Goal: Transaction & Acquisition: Purchase product/service

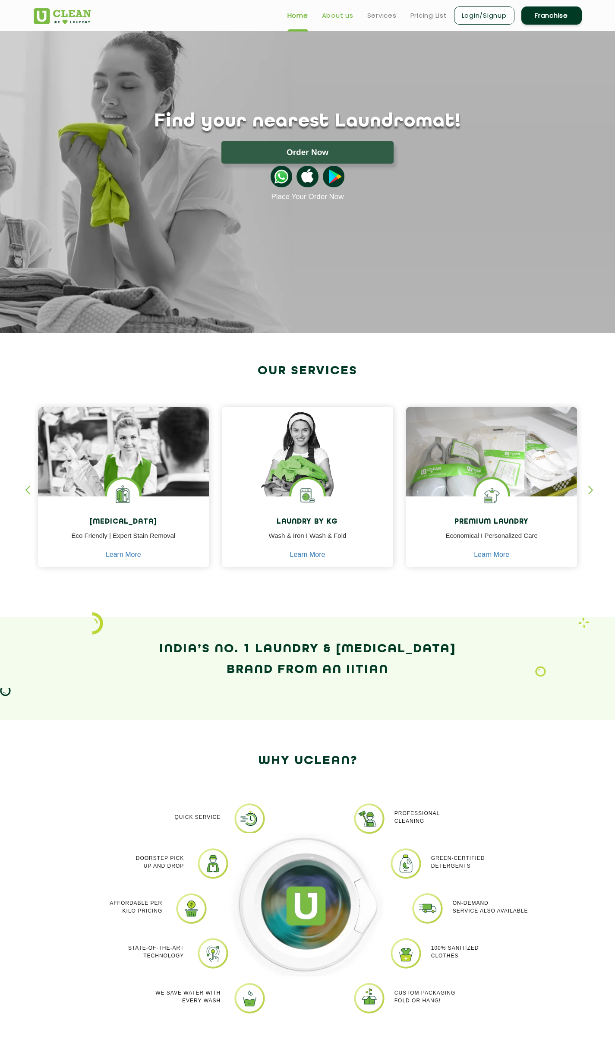
click at [347, 12] on link "About us" at bounding box center [338, 15] width 32 height 10
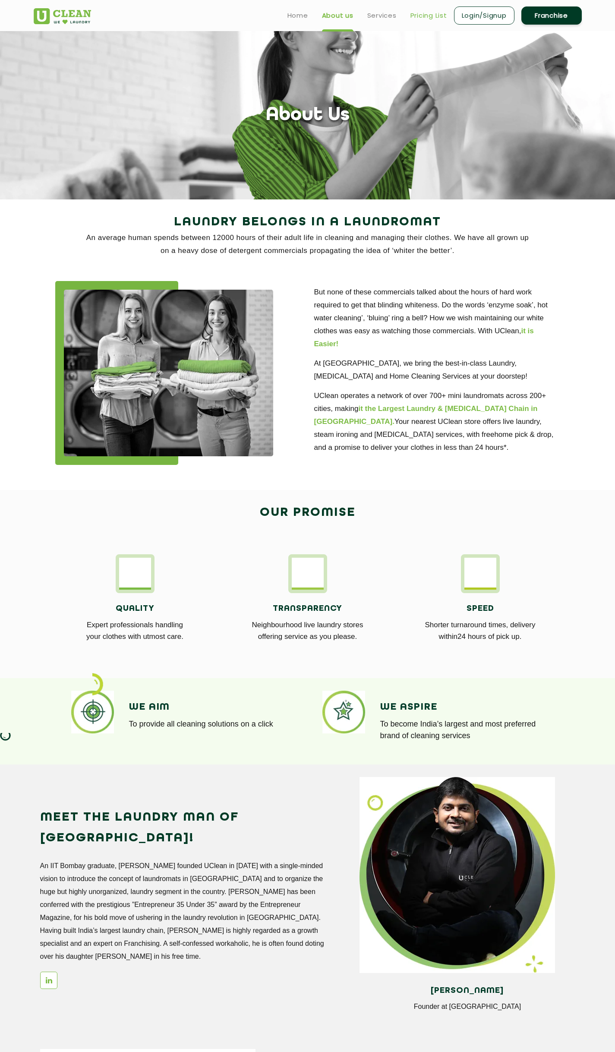
click at [415, 20] on link "Pricing List" at bounding box center [429, 15] width 37 height 10
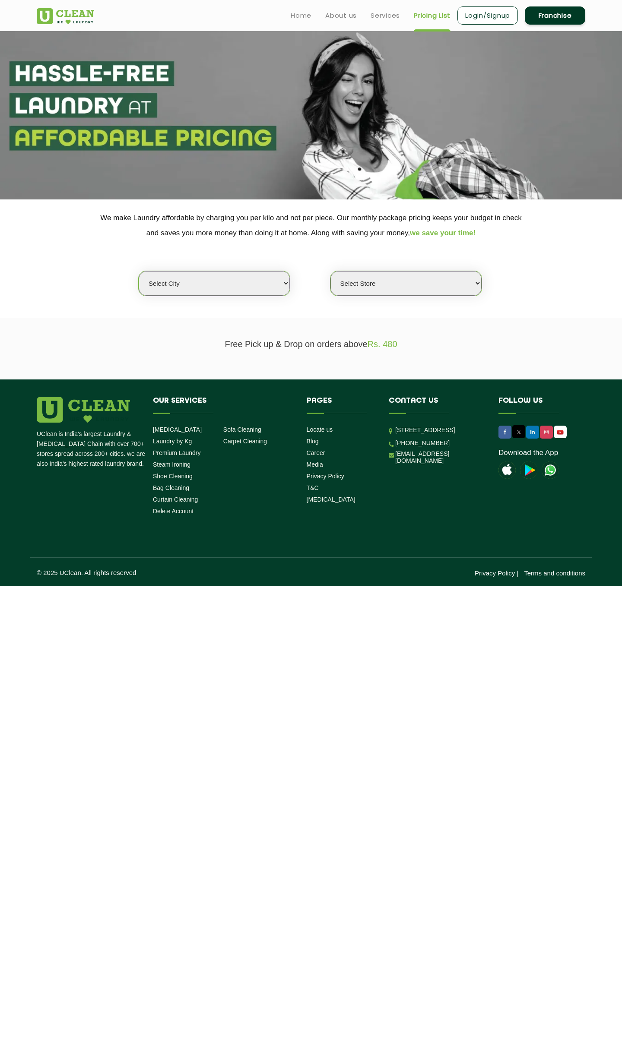
click at [260, 285] on select "Select city [GEOGRAPHIC_DATA] [GEOGRAPHIC_DATA] [GEOGRAPHIC_DATA] [GEOGRAPHIC_D…" at bounding box center [214, 283] width 151 height 25
select select "12"
click at [139, 271] on select "Select city [GEOGRAPHIC_DATA] [GEOGRAPHIC_DATA] [GEOGRAPHIC_DATA] [GEOGRAPHIC_D…" at bounding box center [214, 283] width 151 height 25
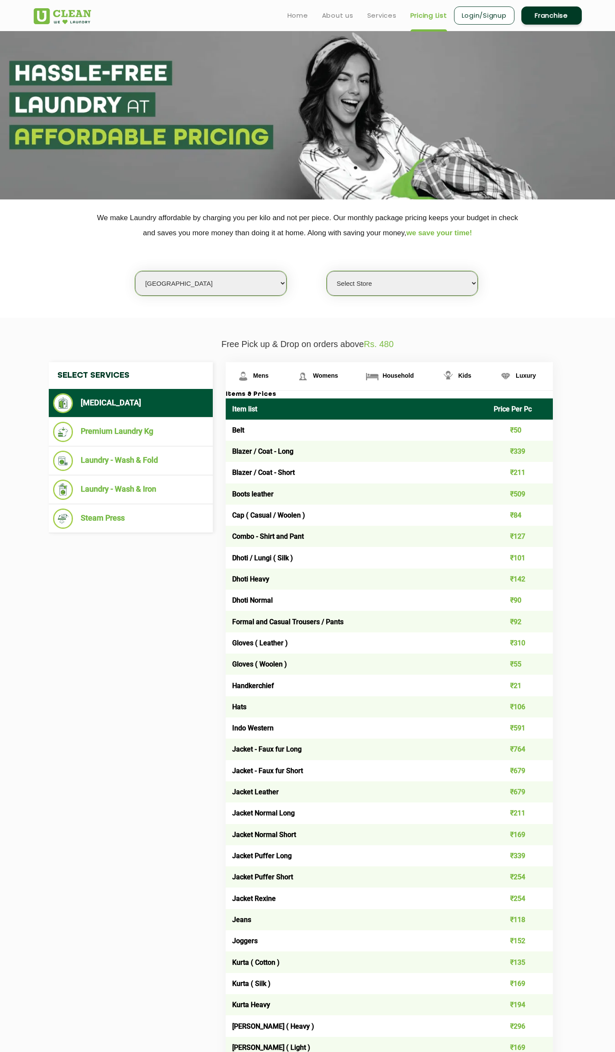
click at [359, 287] on select "Select Store UClean Shivranjani" at bounding box center [402, 283] width 151 height 25
select select "25"
click at [327, 271] on select "Select Store UClean Shivranjani" at bounding box center [402, 283] width 151 height 25
click at [330, 372] on span "Womens" at bounding box center [325, 375] width 25 height 7
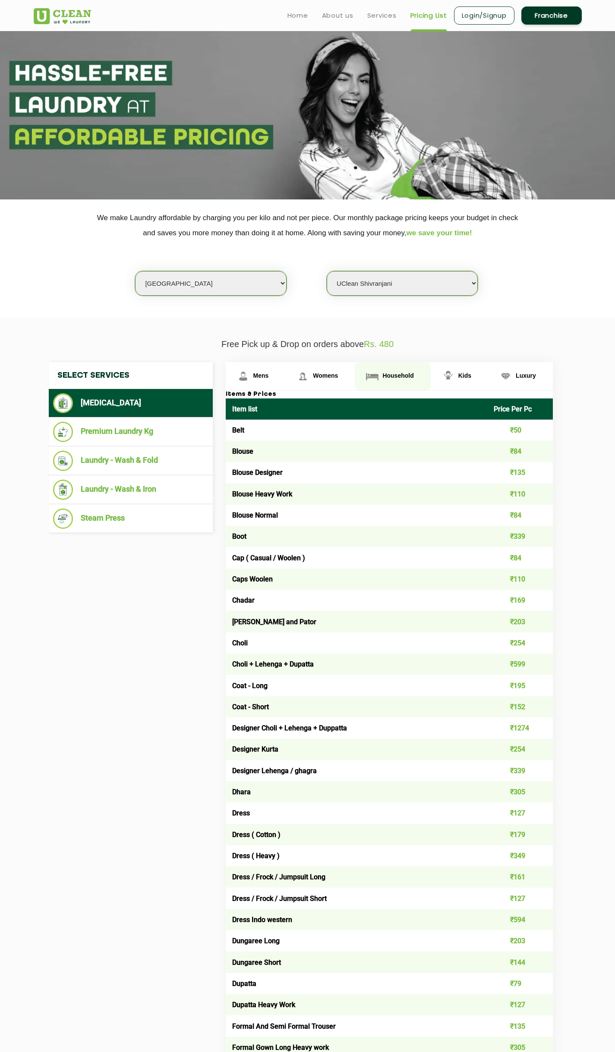
click at [381, 378] on link "Household" at bounding box center [393, 376] width 76 height 28
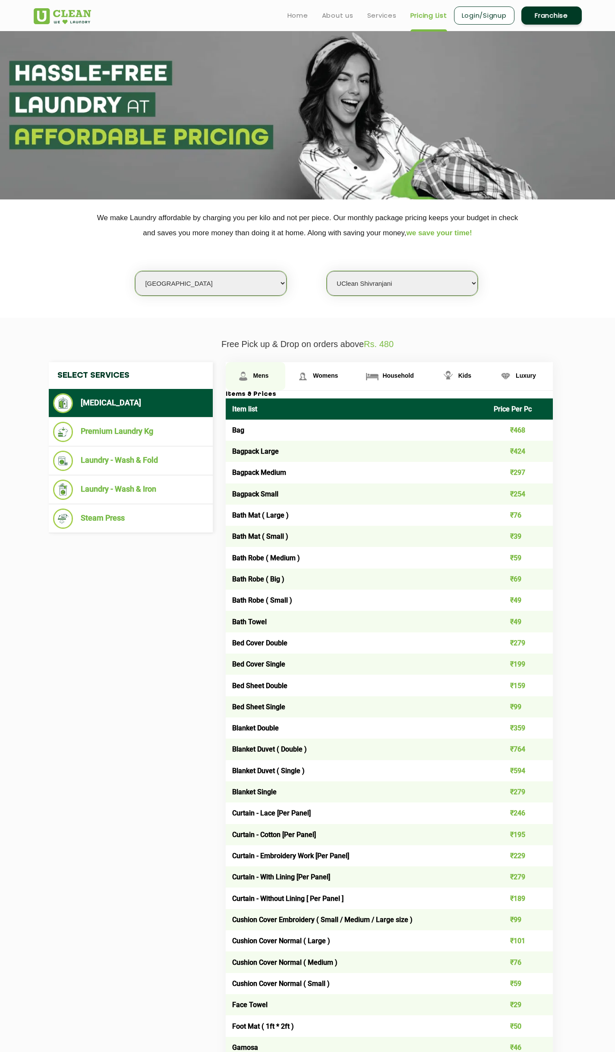
click at [259, 377] on span "Mens" at bounding box center [261, 375] width 16 height 7
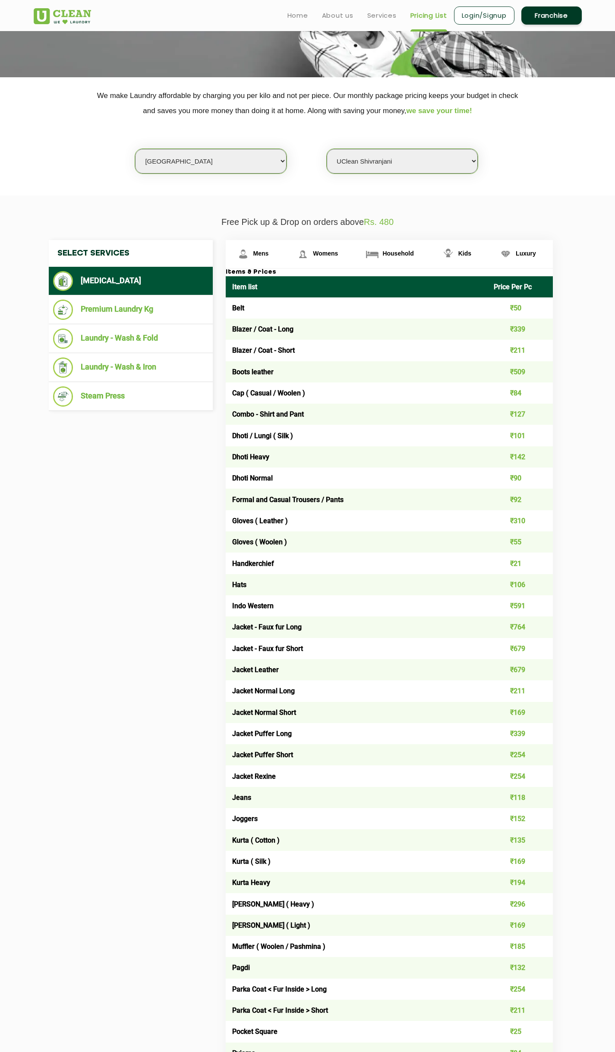
scroll to position [14, 0]
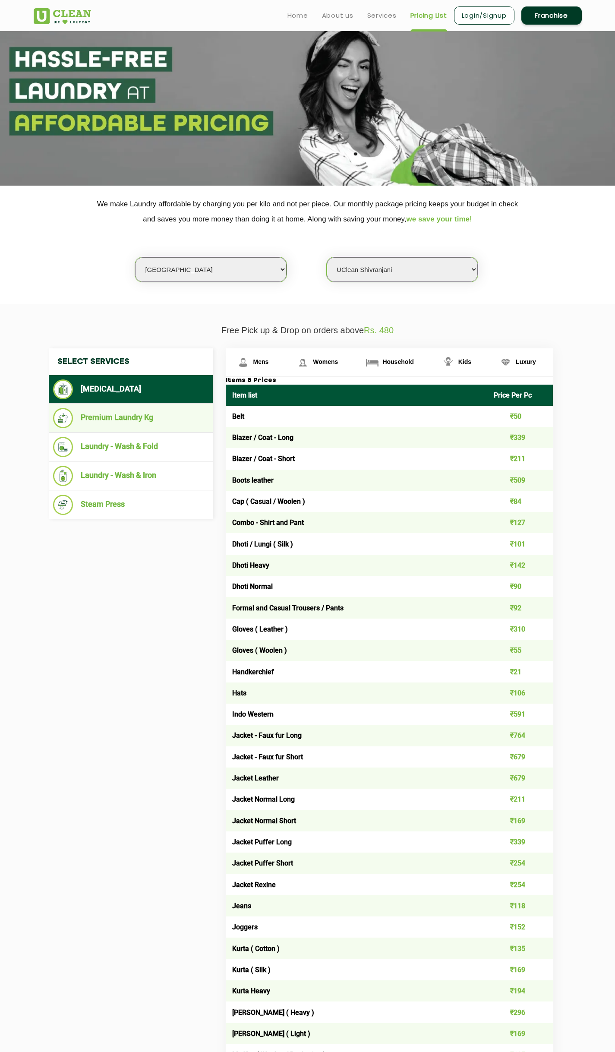
click at [103, 429] on ul "Premium Laundry Kg" at bounding box center [131, 418] width 164 height 29
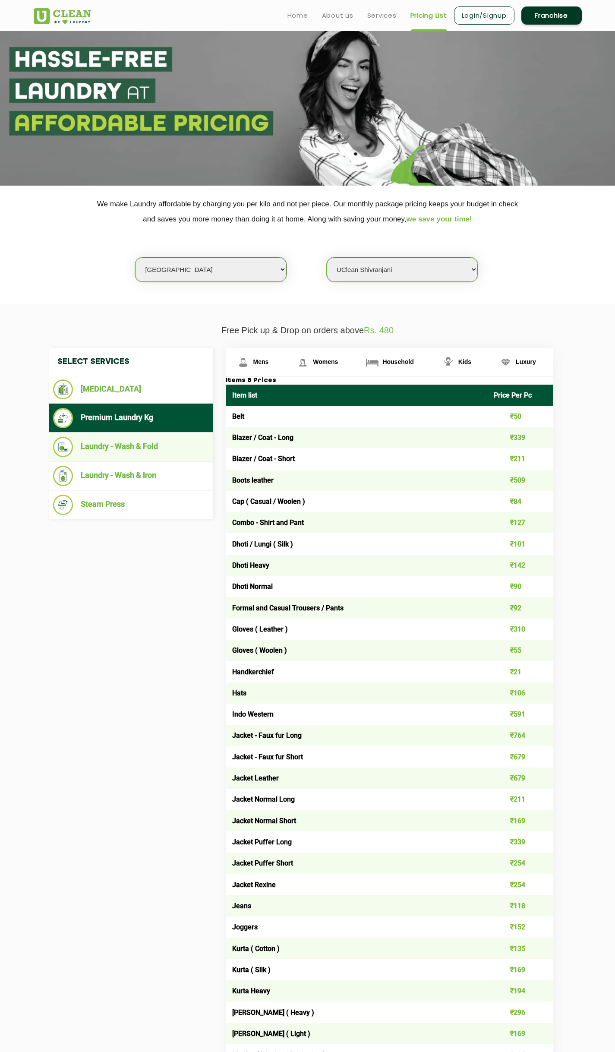
click at [124, 446] on li "Laundry - Wash & Fold" at bounding box center [130, 447] width 155 height 20
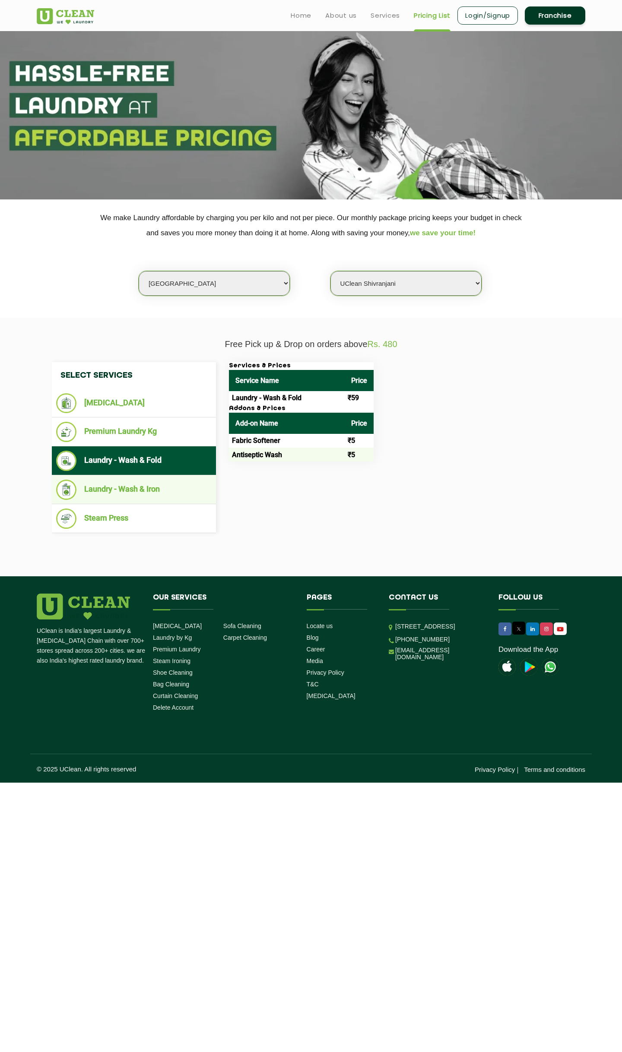
click at [132, 489] on li "Laundry - Wash & Iron" at bounding box center [133, 490] width 155 height 20
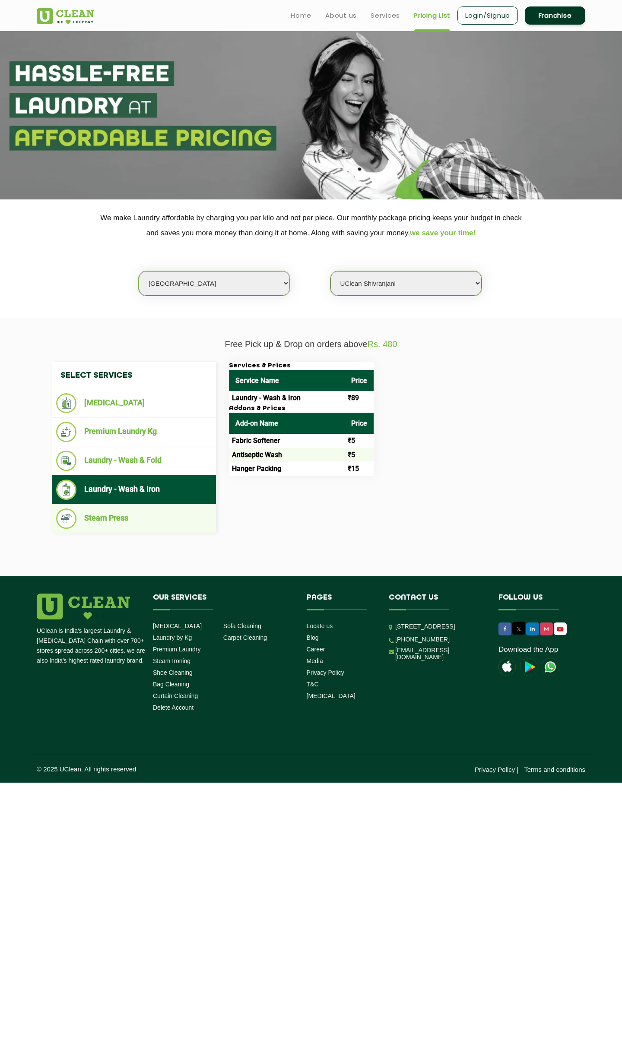
click at [132, 513] on li "Steam Press" at bounding box center [133, 519] width 155 height 20
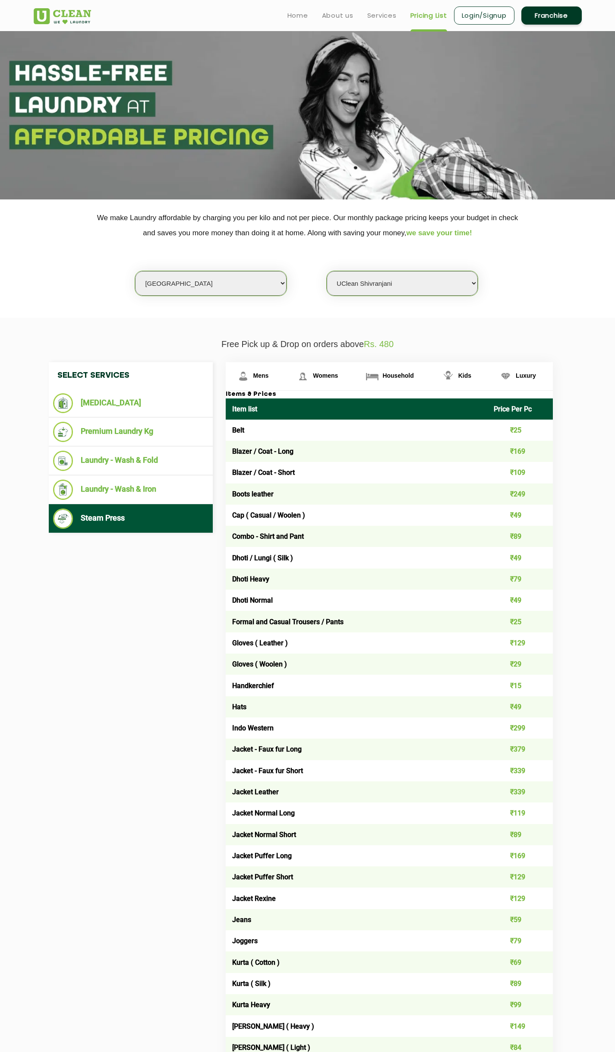
click at [522, 411] on th "Price Per Pc" at bounding box center [520, 409] width 66 height 21
drag, startPoint x: 523, startPoint y: 411, endPoint x: 479, endPoint y: 510, distance: 107.9
click at [523, 412] on th "Price Per Pc" at bounding box center [520, 409] width 66 height 21
click at [186, 435] on li "Premium Laundry Kg" at bounding box center [130, 432] width 155 height 20
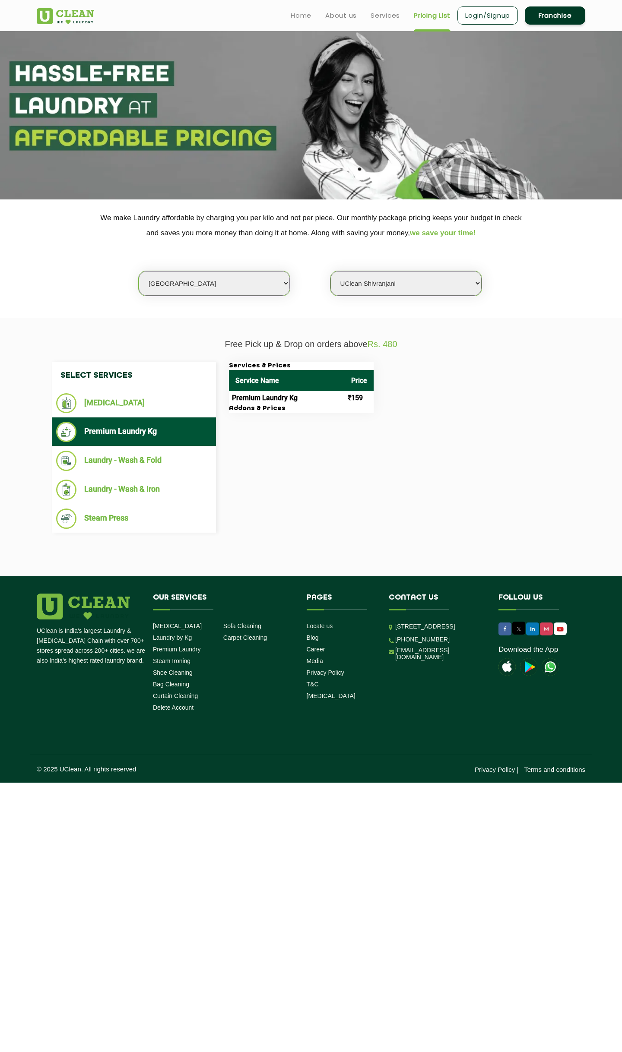
click at [274, 384] on th "Service Name" at bounding box center [287, 380] width 116 height 21
click at [274, 386] on th "Service Name" at bounding box center [287, 380] width 116 height 21
click at [271, 386] on th "Service Name" at bounding box center [287, 380] width 116 height 21
click at [102, 459] on li "Laundry - Wash & Fold" at bounding box center [133, 461] width 155 height 20
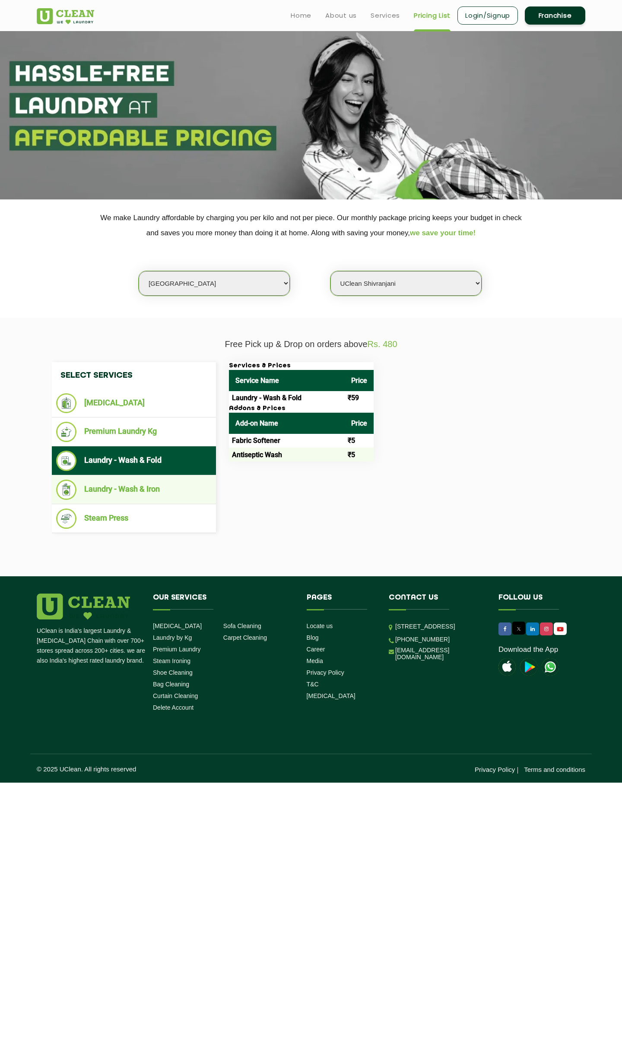
click at [110, 490] on li "Laundry - Wash & Iron" at bounding box center [133, 490] width 155 height 20
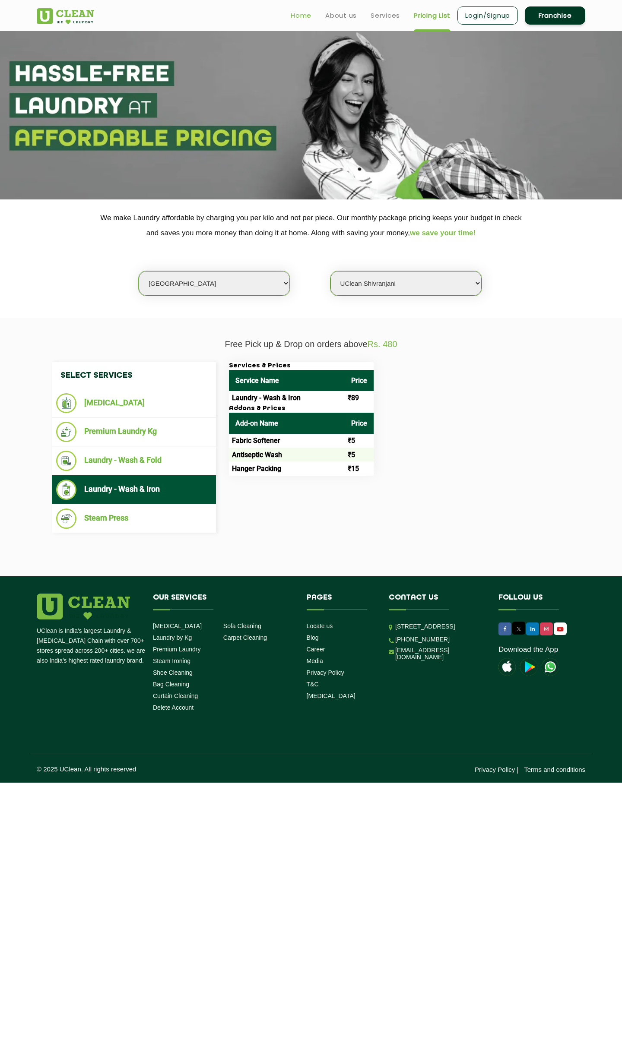
click at [307, 14] on link "Home" at bounding box center [301, 15] width 21 height 10
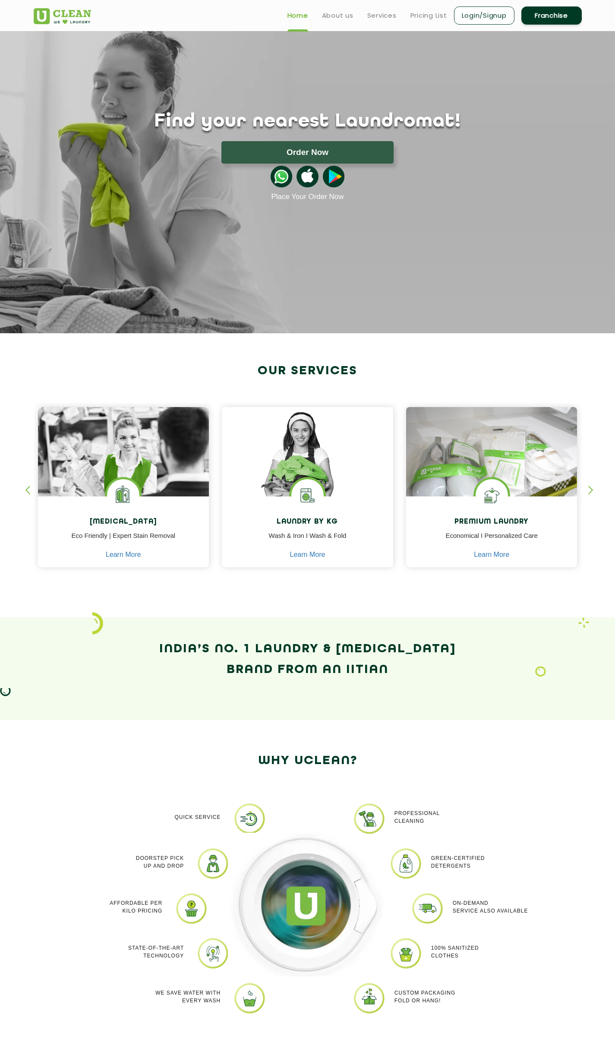
click at [465, 18] on link "Login/Signup" at bounding box center [484, 15] width 60 height 18
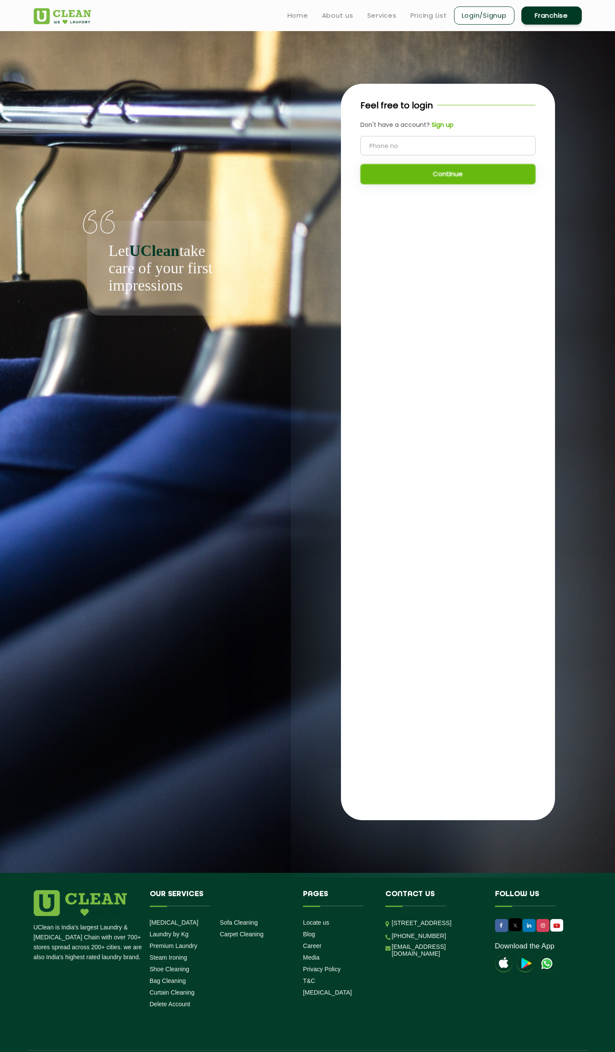
click at [391, 146] on input "tel" at bounding box center [448, 145] width 175 height 19
type input "8780135672"
click at [392, 23] on ul "Home About us Services Pricing List Login/Signup Franchise" at bounding box center [431, 15] width 301 height 20
click at [312, 11] on ul "Home About us Services Pricing List Login/Signup Franchise" at bounding box center [431, 15] width 301 height 20
click at [294, 16] on link "Home" at bounding box center [298, 15] width 21 height 10
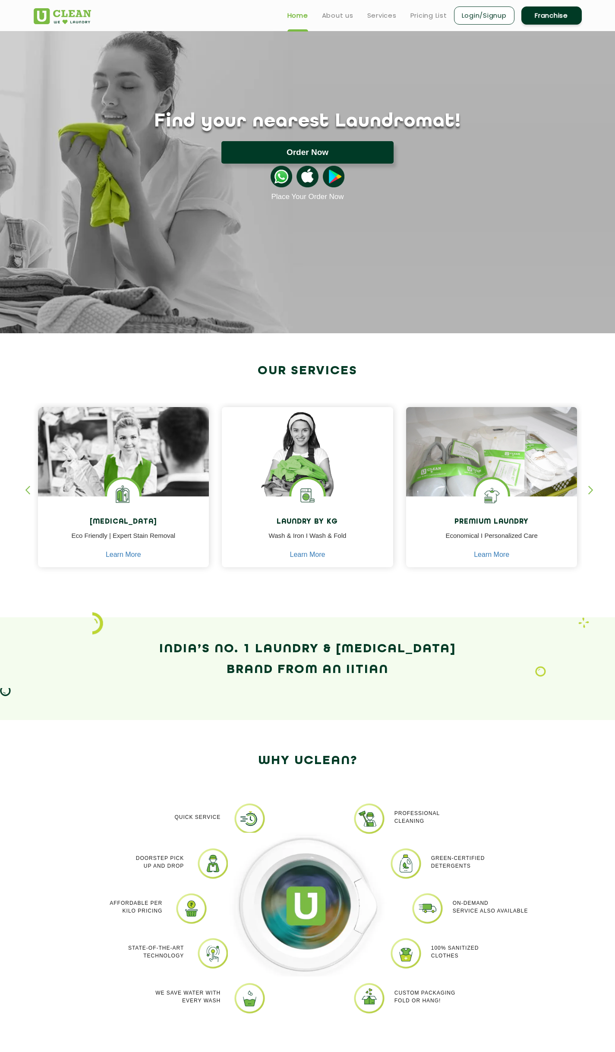
click at [269, 150] on button "Order Now" at bounding box center [308, 152] width 172 height 22
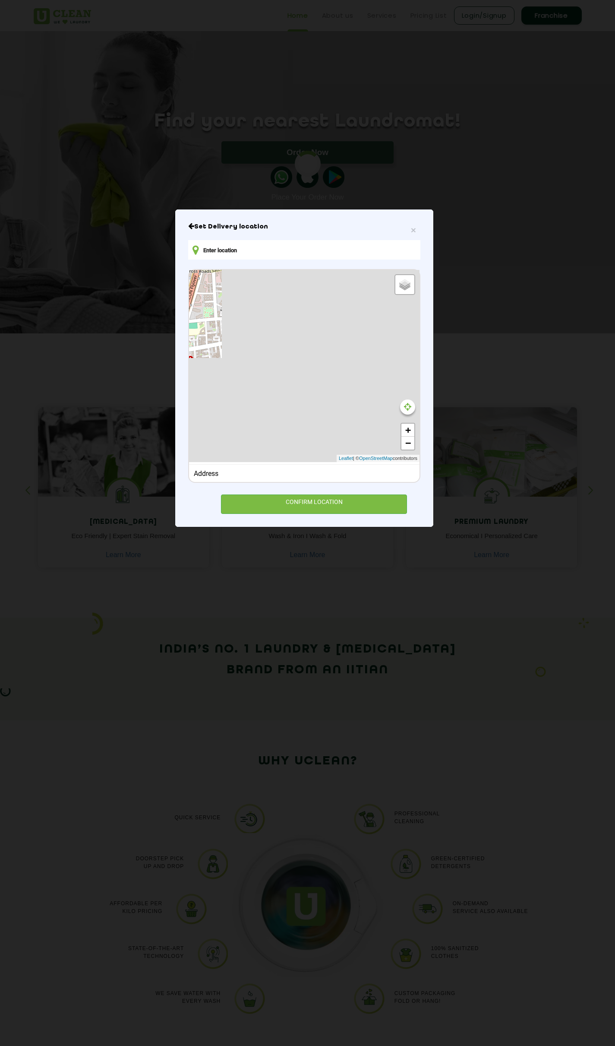
type input "Big Bazar, Sanidhya, Ahmedabad, Gujarat 380058, India"
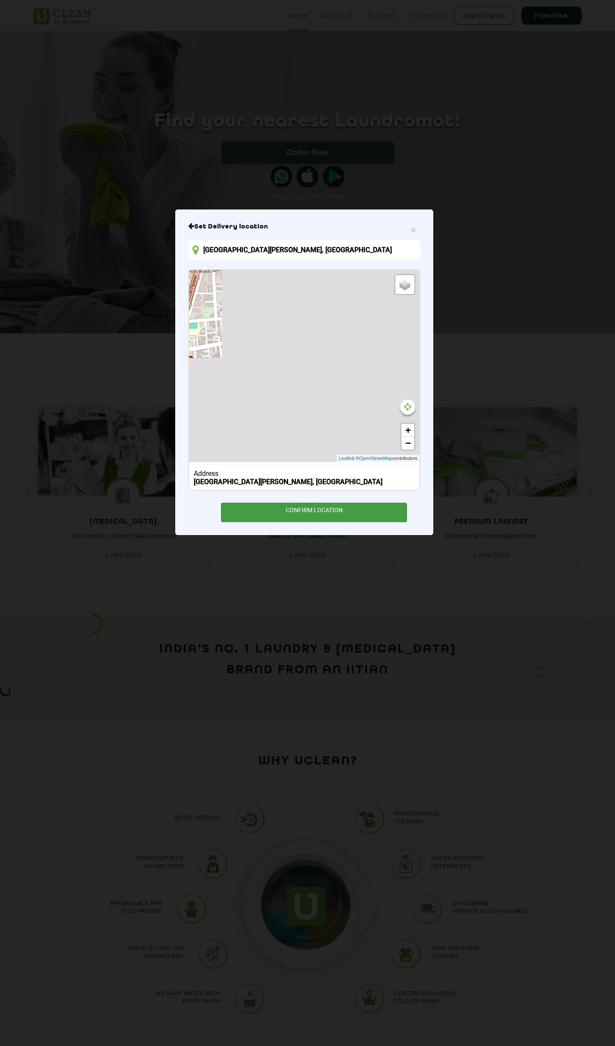
click at [304, 520] on div "CONFIRM LOCATION" at bounding box center [314, 512] width 186 height 19
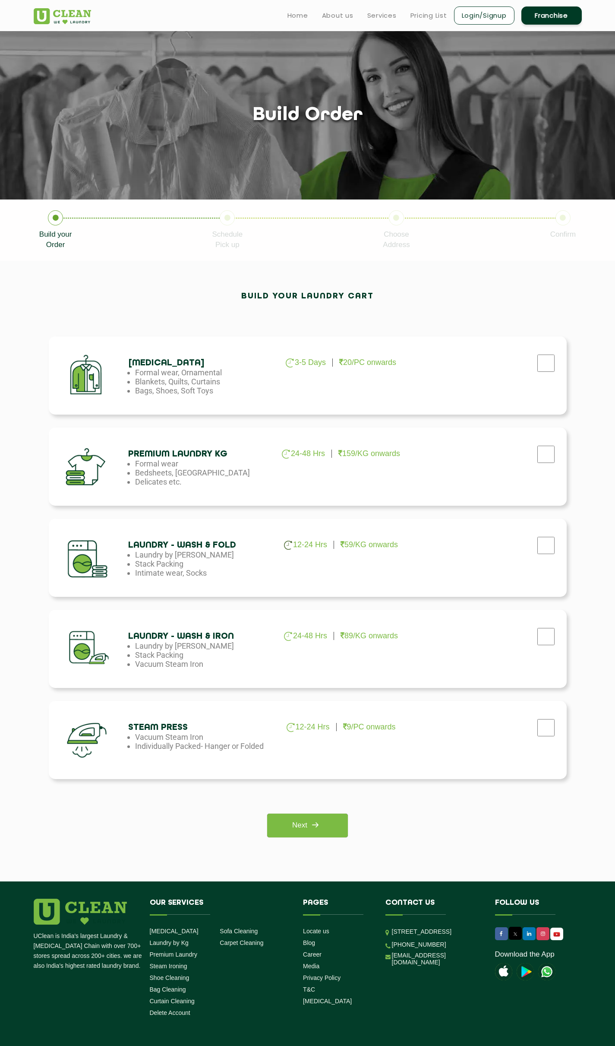
click at [531, 549] on div at bounding box center [487, 542] width 146 height 35
click at [550, 554] on input "checkbox" at bounding box center [546, 545] width 22 height 17
checkbox input "true"
click at [552, 632] on input "checkbox" at bounding box center [546, 636] width 22 height 17
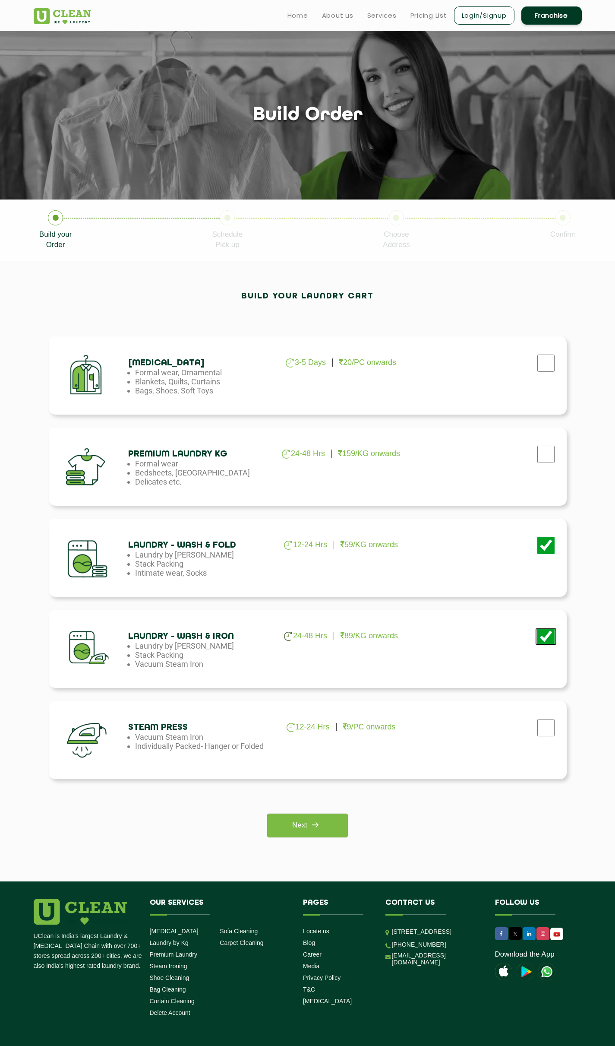
checkbox input "false"
click at [550, 545] on input "checkbox" at bounding box center [546, 545] width 22 height 17
checkbox input "false"
drag, startPoint x: 236, startPoint y: 474, endPoint x: 116, endPoint y: 476, distance: 120.5
click at [132, 474] on ul "24-48 Hrs 159/KG onwards Formal wear Bedsheets, Dohars Delicates etc." at bounding box center [198, 472] width 140 height 27
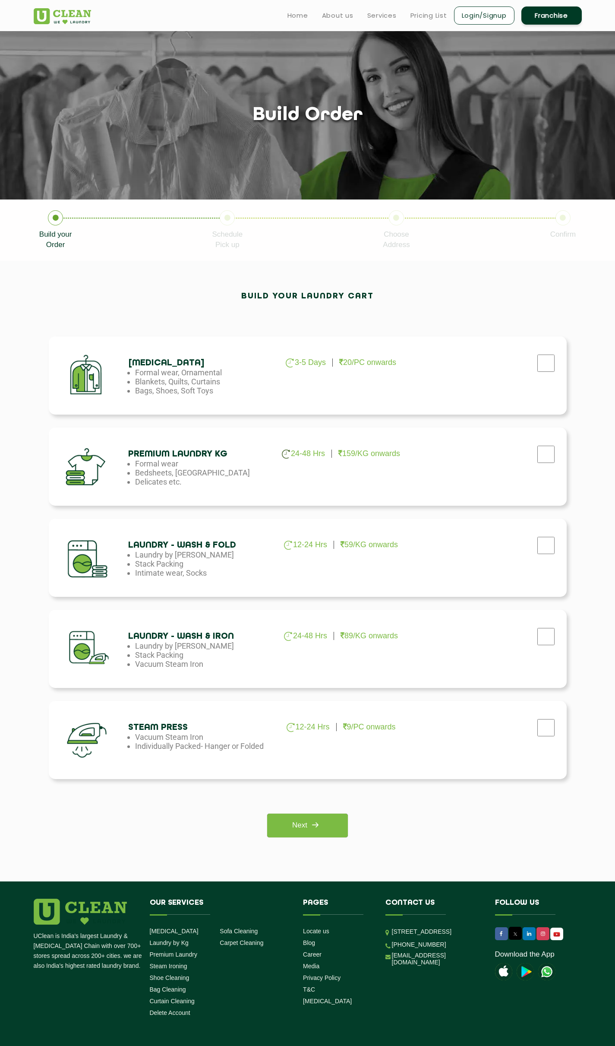
click at [145, 486] on li "Delicates etc." at bounding box center [205, 481] width 140 height 9
click at [147, 493] on div "Premium Laundry Kg 24-48 Hrs 159/KG onwards Formal wear Bedsheets, Dohars Delic…" at bounding box center [308, 466] width 518 height 78
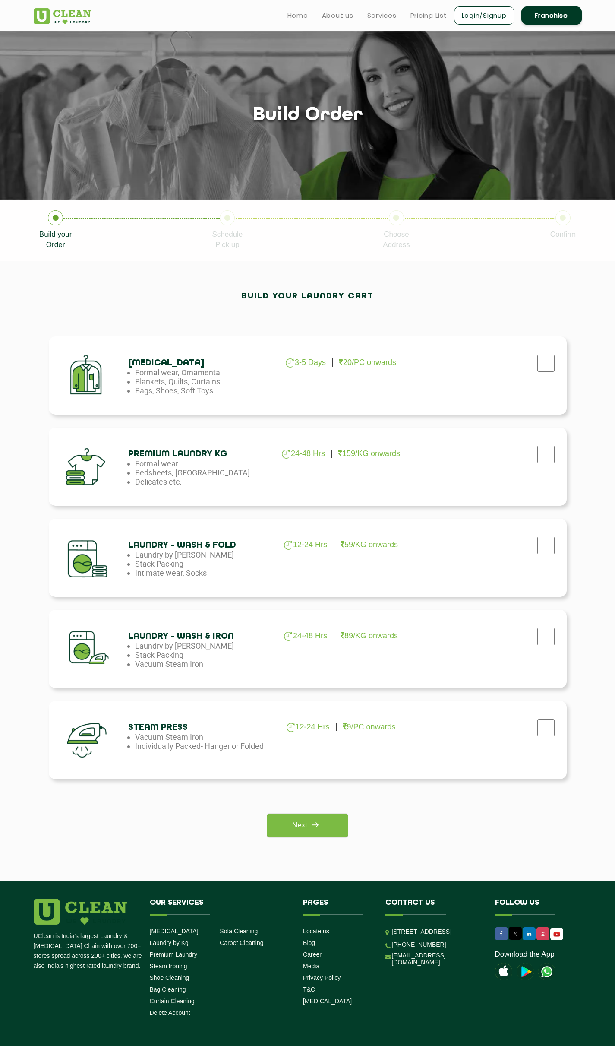
click at [180, 509] on div "Dry Cleaning 3-5 Days 20/PC onwards Formal wear, Ornamental Blankets, Quilts, C…" at bounding box center [308, 557] width 518 height 443
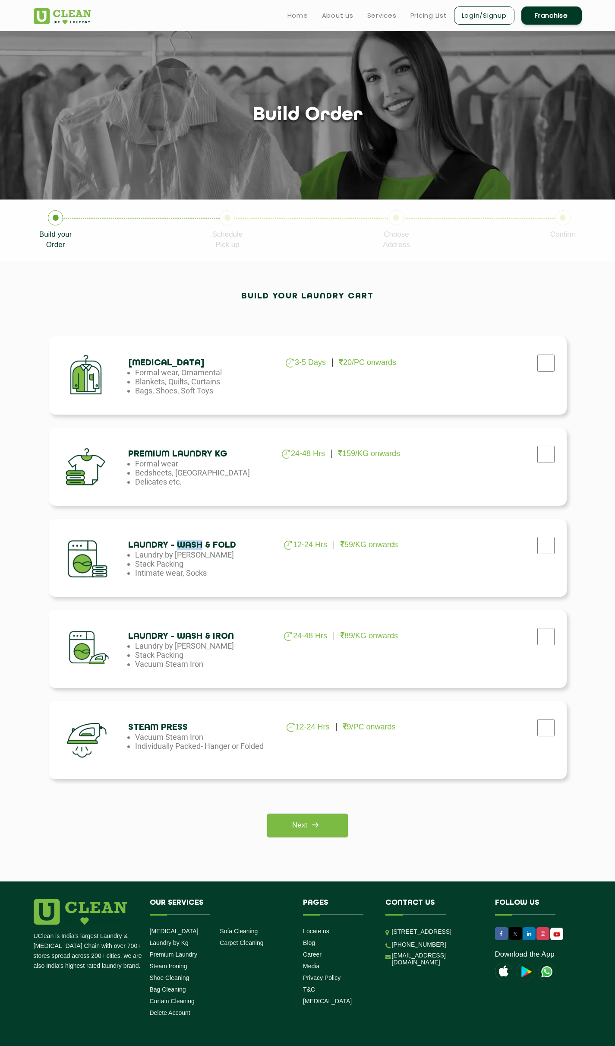
click at [180, 509] on div "Dry Cleaning 3-5 Days 20/PC onwards Formal wear, Ornamental Blankets, Quilts, C…" at bounding box center [308, 557] width 518 height 443
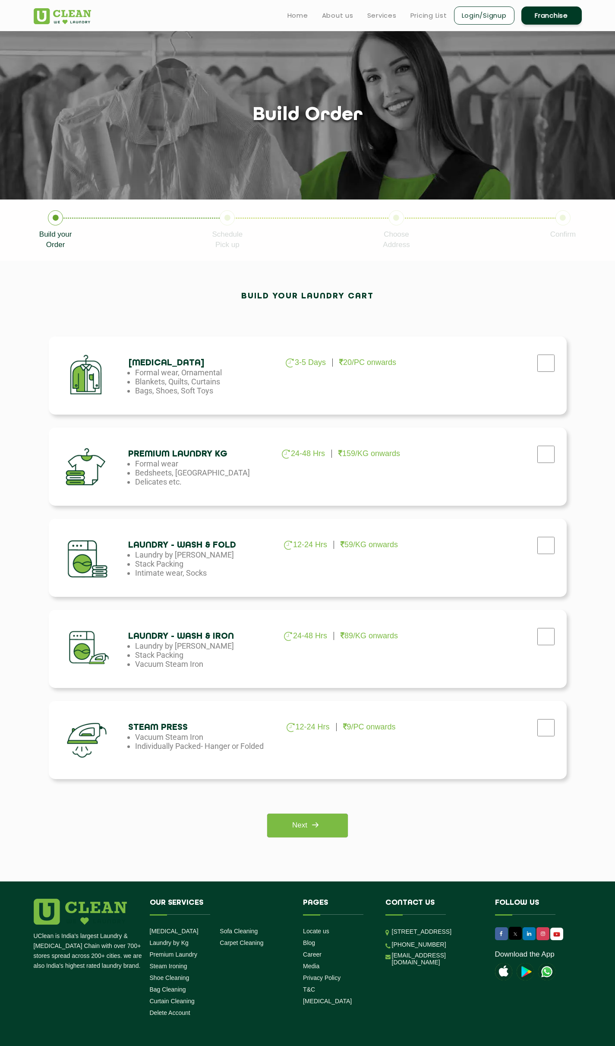
drag, startPoint x: 179, startPoint y: 522, endPoint x: 176, endPoint y: 516, distance: 6.0
click at [176, 518] on div "Dry Cleaning 3-5 Days 20/PC onwards Formal wear, Ornamental Blankets, Quilts, C…" at bounding box center [308, 557] width 518 height 443
click at [171, 509] on div "Dry Cleaning 3-5 Days 20/PC onwards Formal wear, Ornamental Blankets, Quilts, C…" at bounding box center [308, 557] width 518 height 443
click at [549, 453] on input "checkbox" at bounding box center [546, 454] width 22 height 17
checkbox input "true"
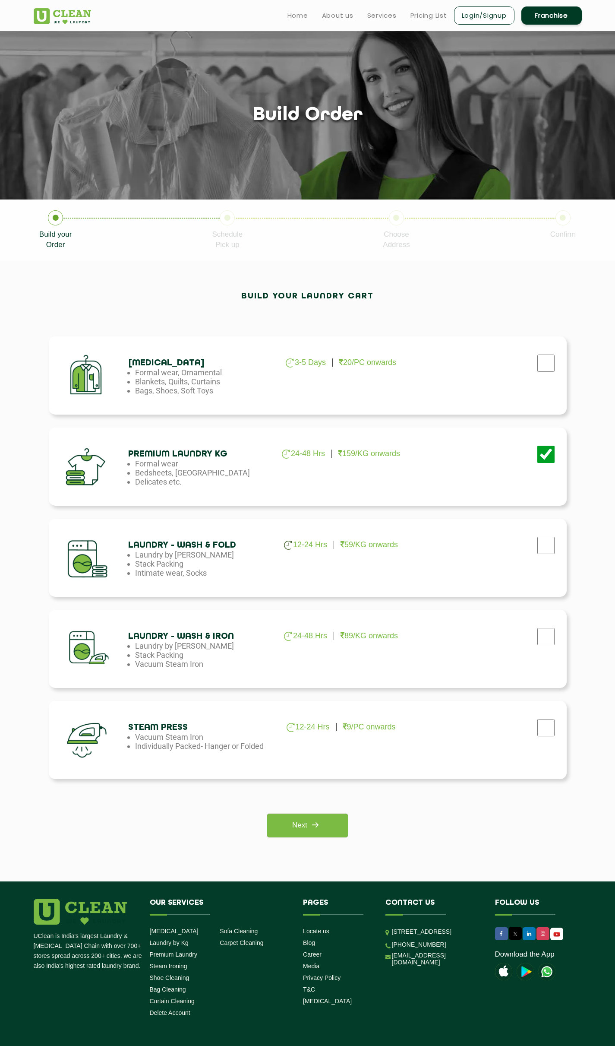
click at [543, 535] on div at bounding box center [487, 542] width 146 height 35
click at [542, 546] on input "checkbox" at bounding box center [546, 545] width 22 height 17
checkbox input "true"
click at [542, 457] on input "checkbox" at bounding box center [546, 454] width 22 height 17
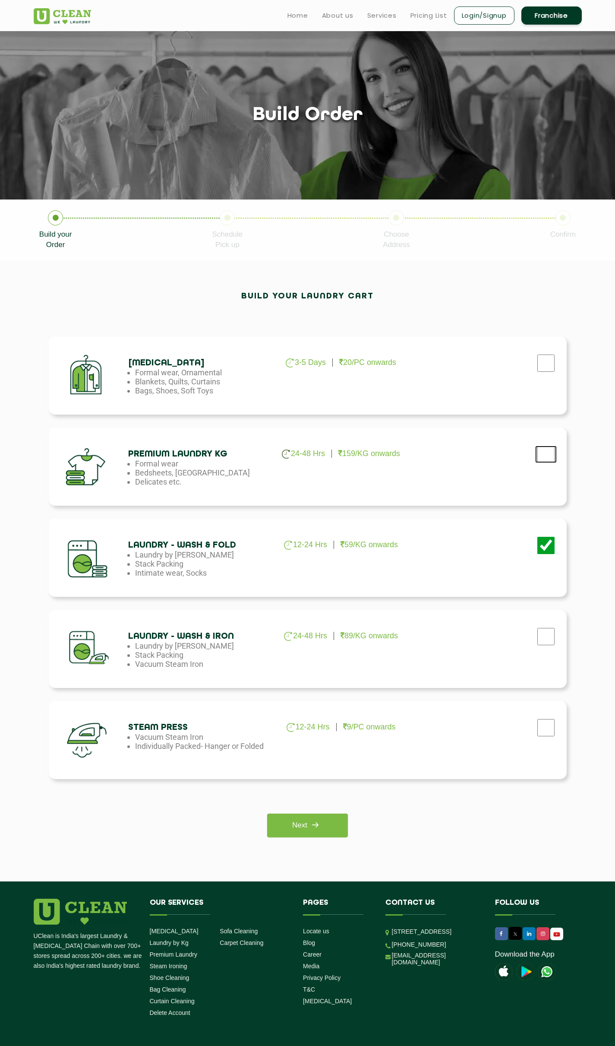
checkbox input "true"
click at [538, 636] on input "checkbox" at bounding box center [546, 636] width 22 height 17
checkbox input "true"
click at [542, 449] on input "checkbox" at bounding box center [546, 454] width 22 height 17
checkbox input "false"
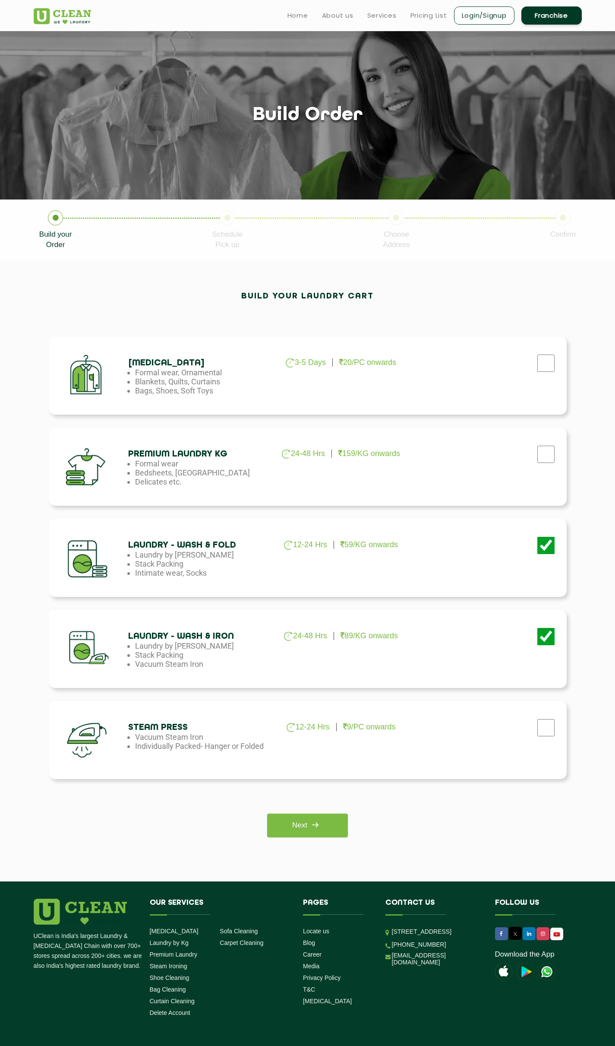
click at [318, 840] on div "Dry Cleaning 3-5 Days 20/PC onwards Formal wear, Ornamental Blankets, Quilts, C…" at bounding box center [307, 580] width 561 height 540
drag, startPoint x: 318, startPoint y: 840, endPoint x: 316, endPoint y: 833, distance: 6.7
click at [317, 840] on div "Dry Cleaning 3-5 Days 20/PC onwards Formal wear, Ornamental Blankets, Quilts, C…" at bounding box center [307, 580] width 561 height 540
click at [316, 833] on link "Next" at bounding box center [307, 825] width 81 height 24
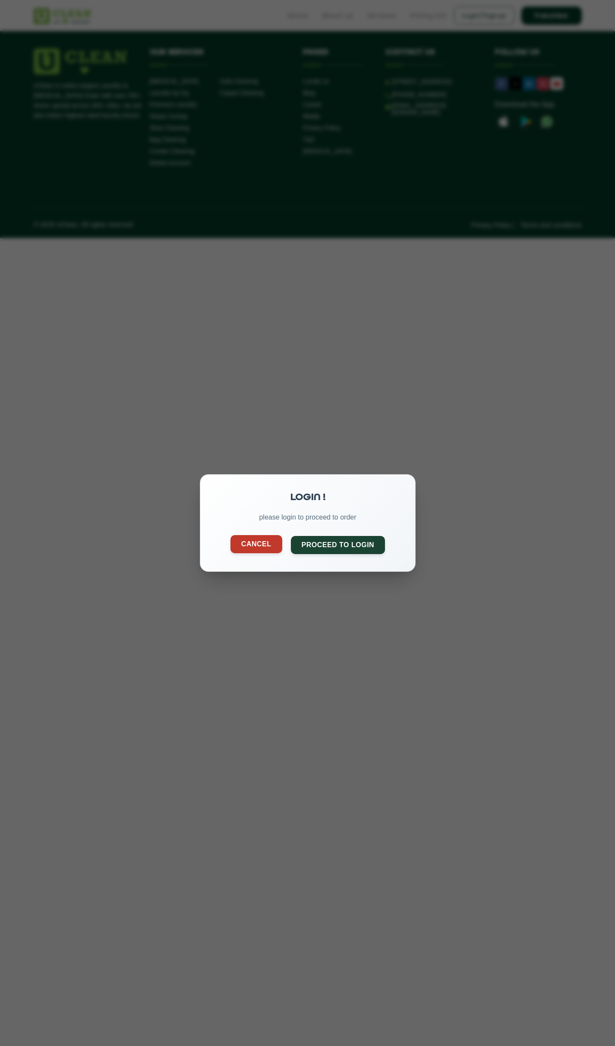
click at [274, 546] on button "Cancel" at bounding box center [256, 544] width 52 height 18
